Goal: Task Accomplishment & Management: Use online tool/utility

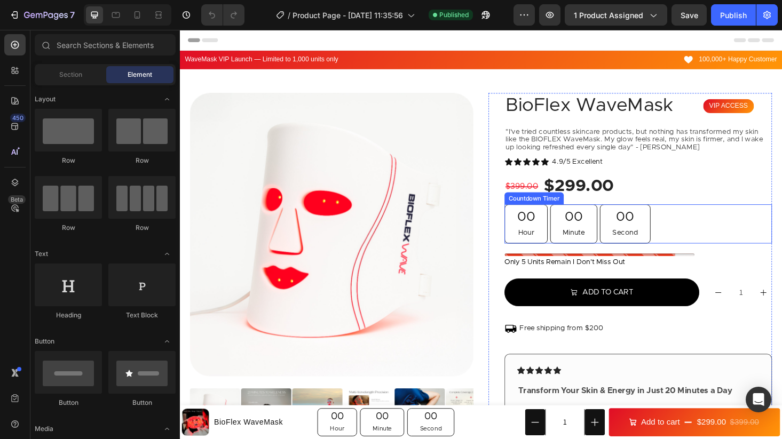
click at [698, 223] on div "00 Hour 00 Minute 00 Second" at bounding box center [667, 237] width 285 height 42
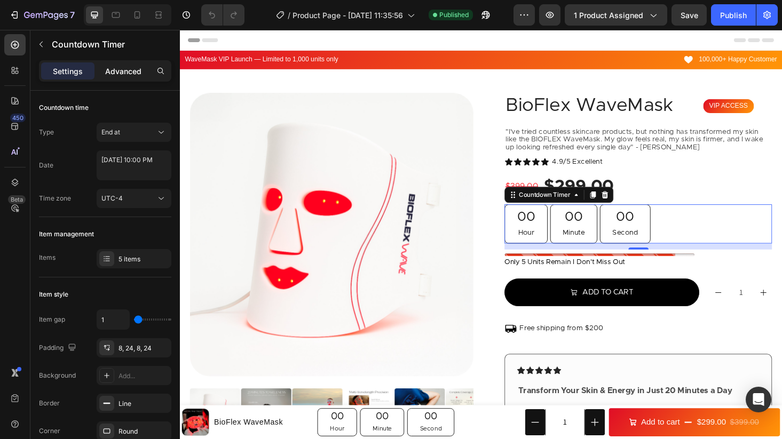
click at [123, 68] on p "Advanced" at bounding box center [123, 71] width 36 height 11
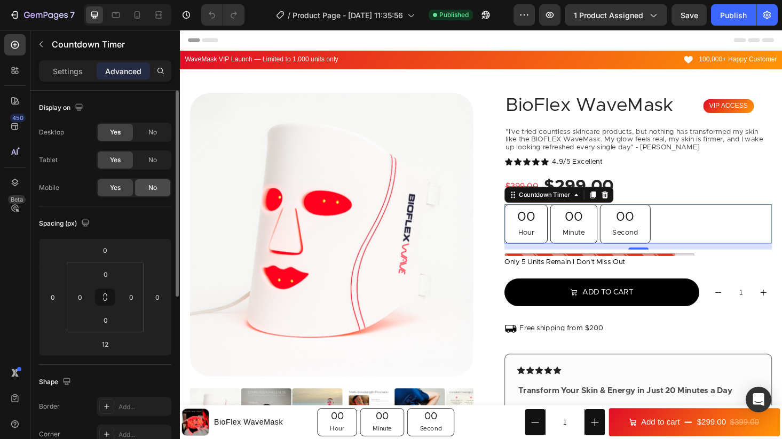
click at [143, 188] on div "No" at bounding box center [152, 187] width 35 height 17
click at [152, 130] on span "No" at bounding box center [152, 133] width 9 height 10
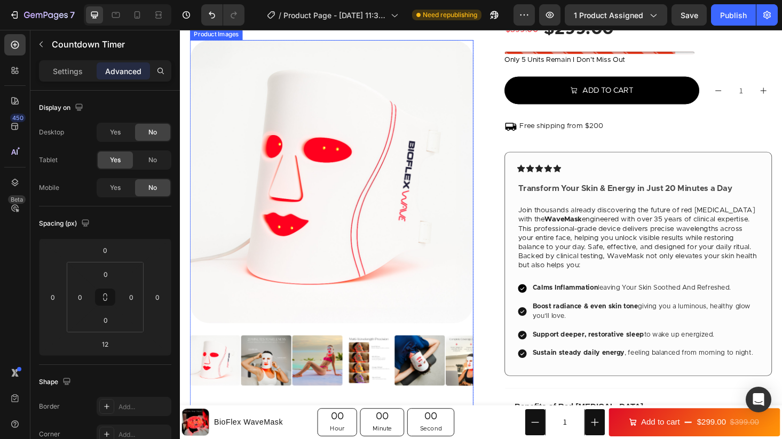
scroll to position [193, 0]
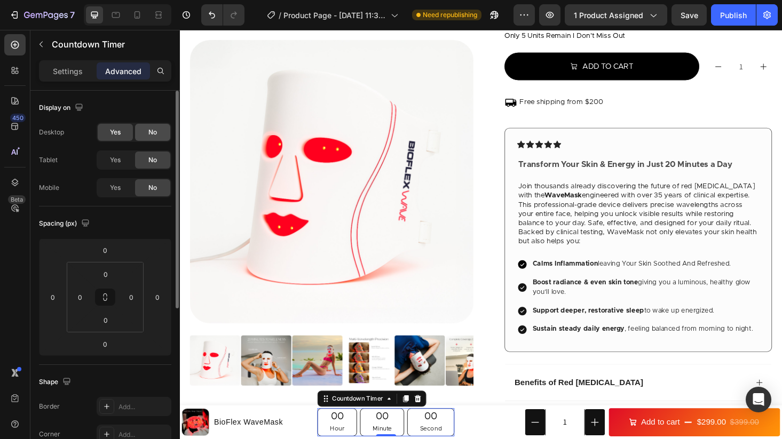
click at [150, 135] on span "No" at bounding box center [152, 133] width 9 height 10
click at [123, 157] on div "Yes" at bounding box center [115, 160] width 35 height 17
click at [147, 135] on div "No" at bounding box center [152, 132] width 35 height 17
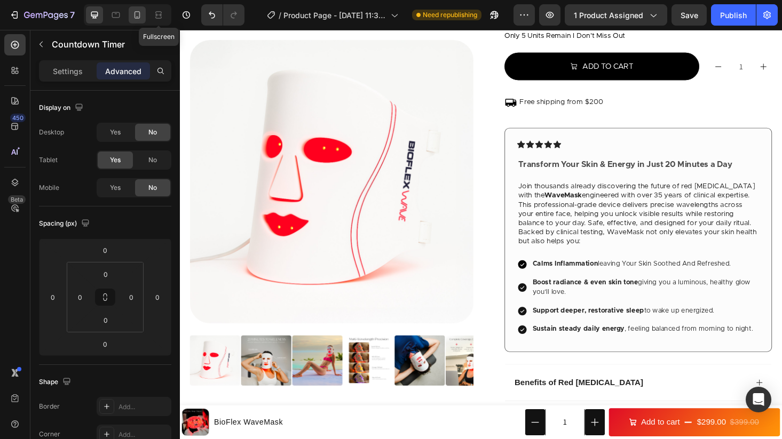
click at [141, 16] on icon at bounding box center [137, 15] width 11 height 11
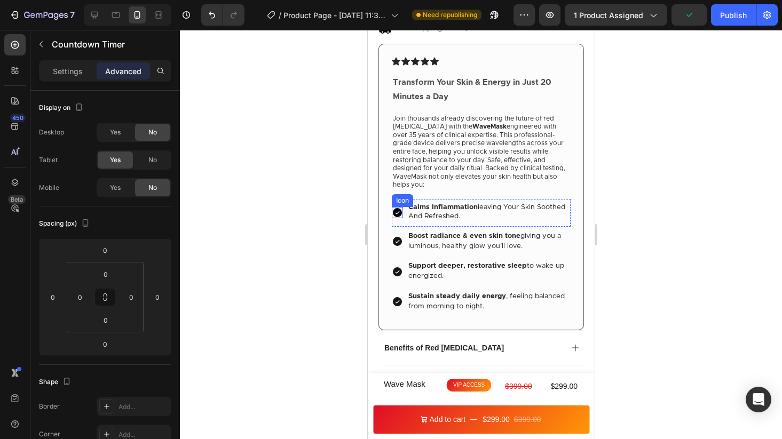
scroll to position [507, 0]
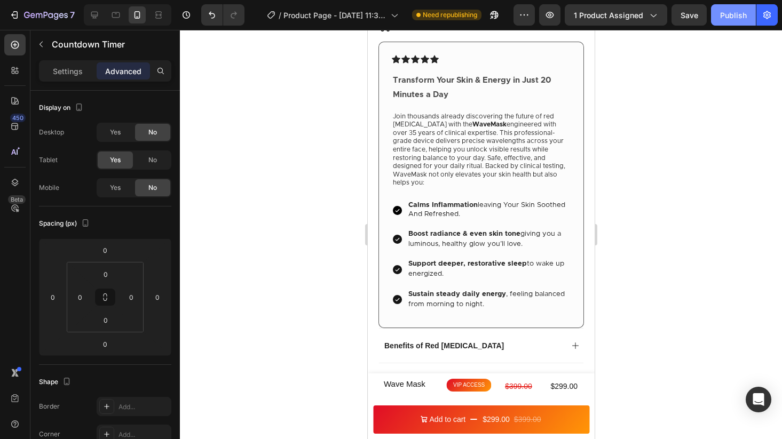
click at [720, 23] on button "Publish" at bounding box center [733, 14] width 45 height 21
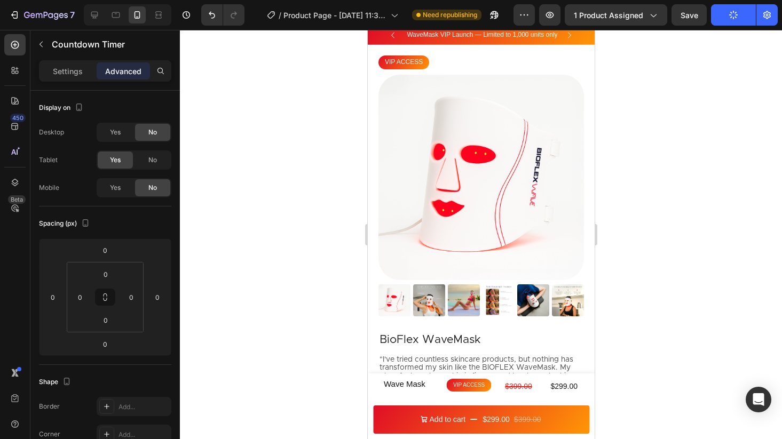
scroll to position [0, 0]
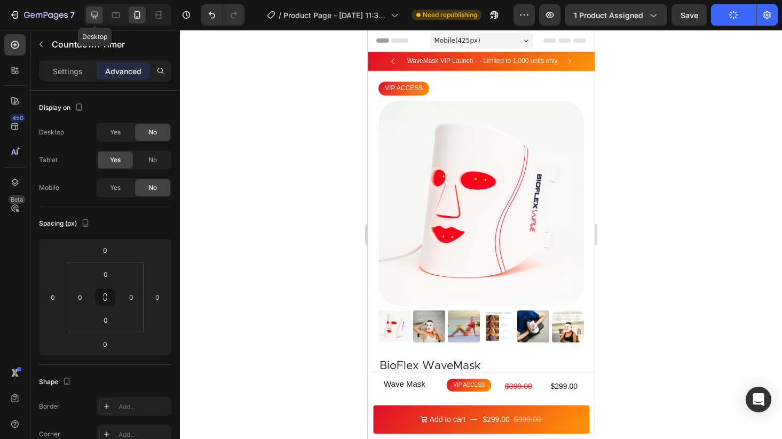
click at [95, 14] on icon at bounding box center [94, 15] width 7 height 7
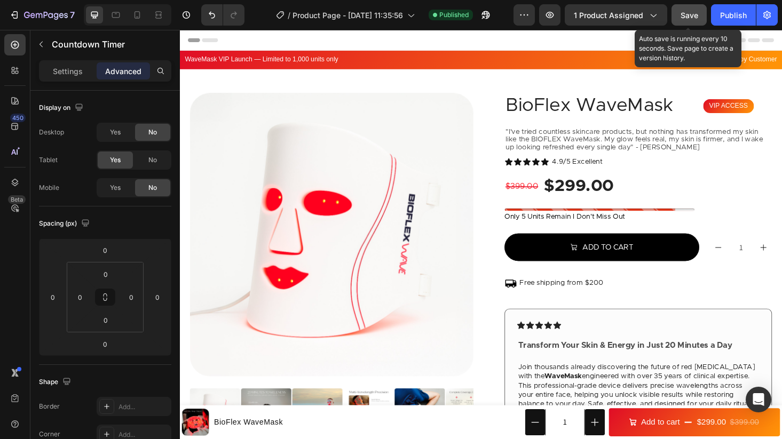
click at [695, 13] on span "Save" at bounding box center [690, 15] width 18 height 9
